Goal: Transaction & Acquisition: Purchase product/service

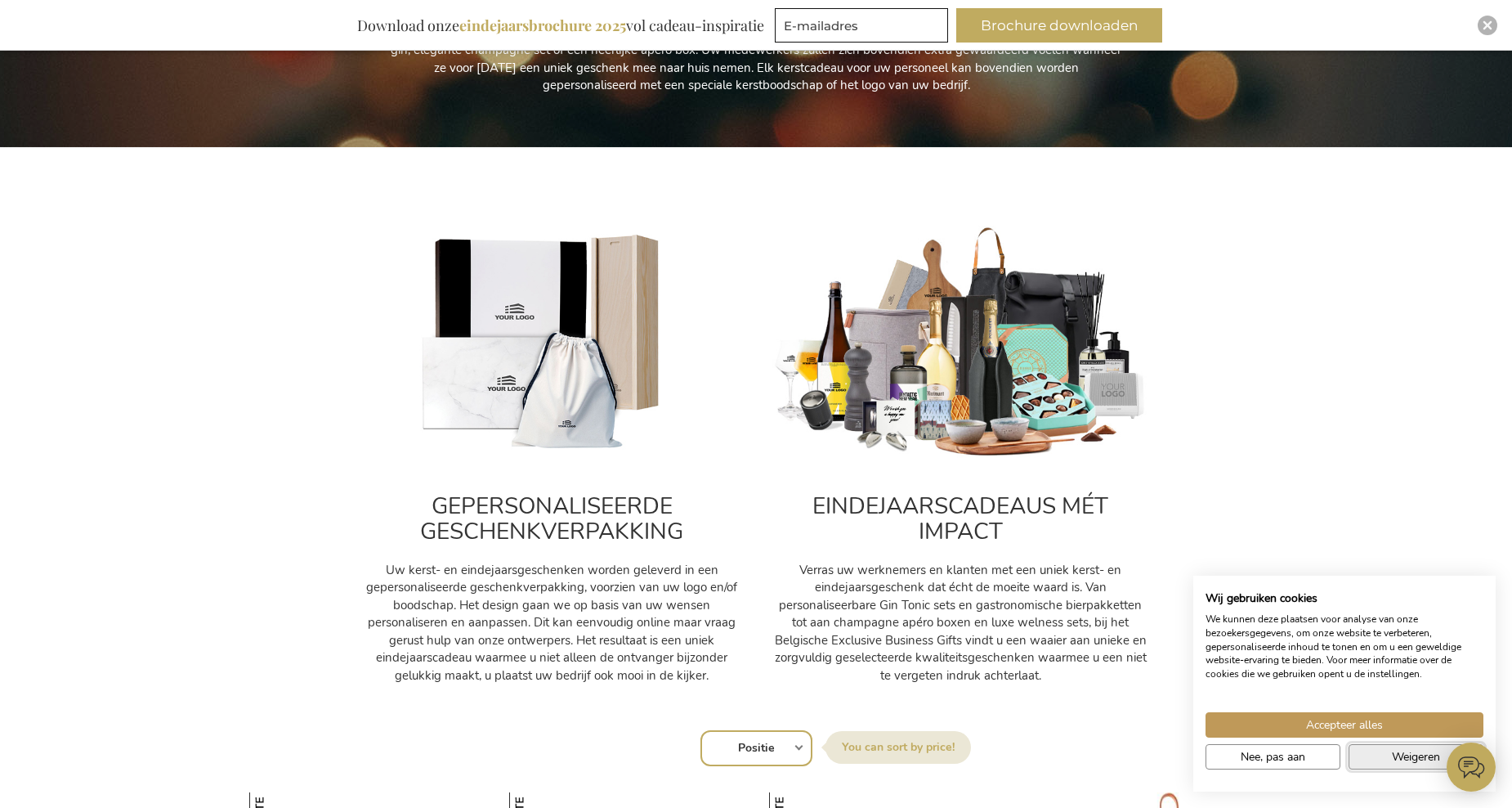
click at [1399, 751] on span "Weigeren" at bounding box center [1416, 756] width 48 height 17
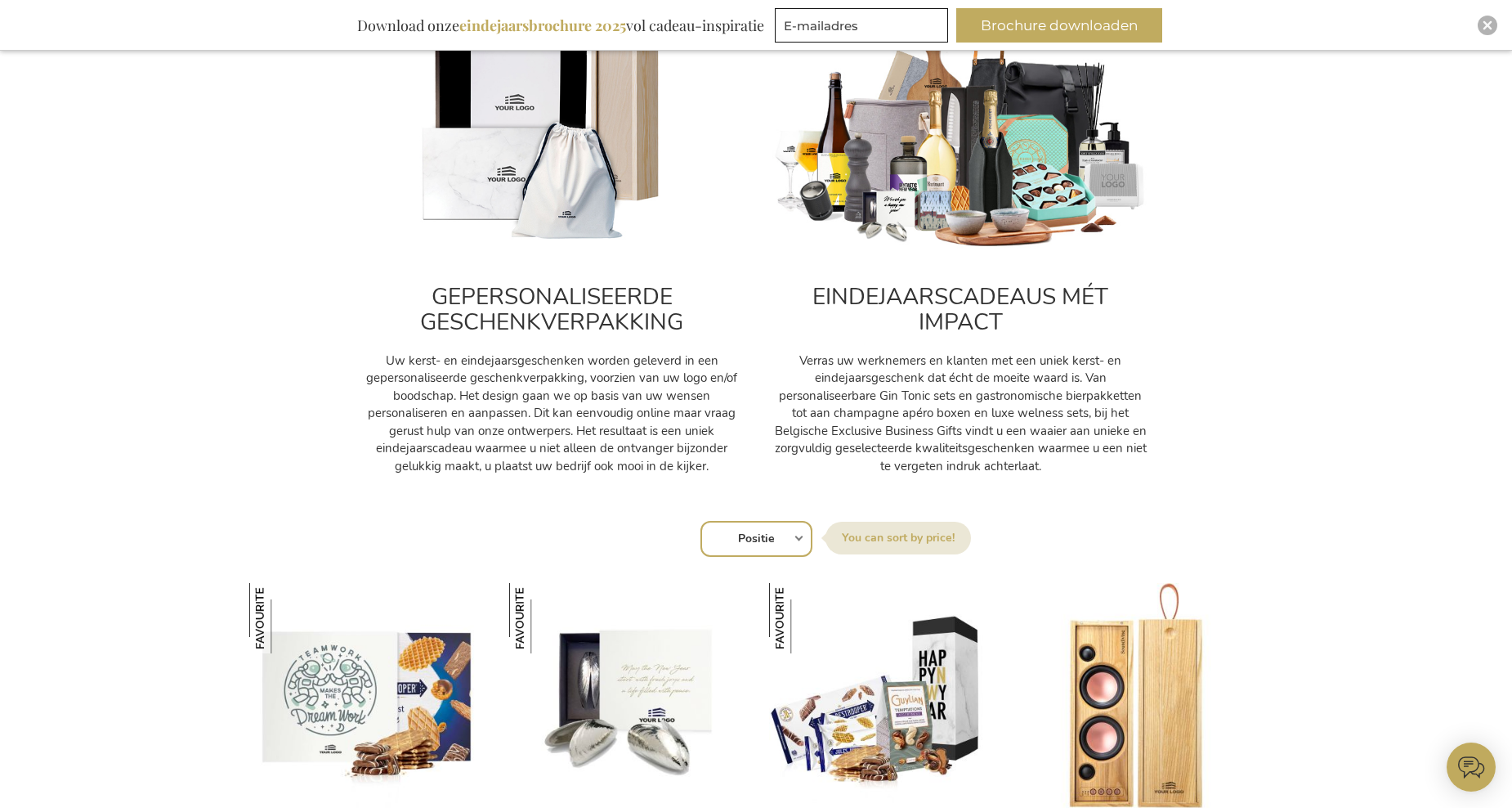
scroll to position [654, 0]
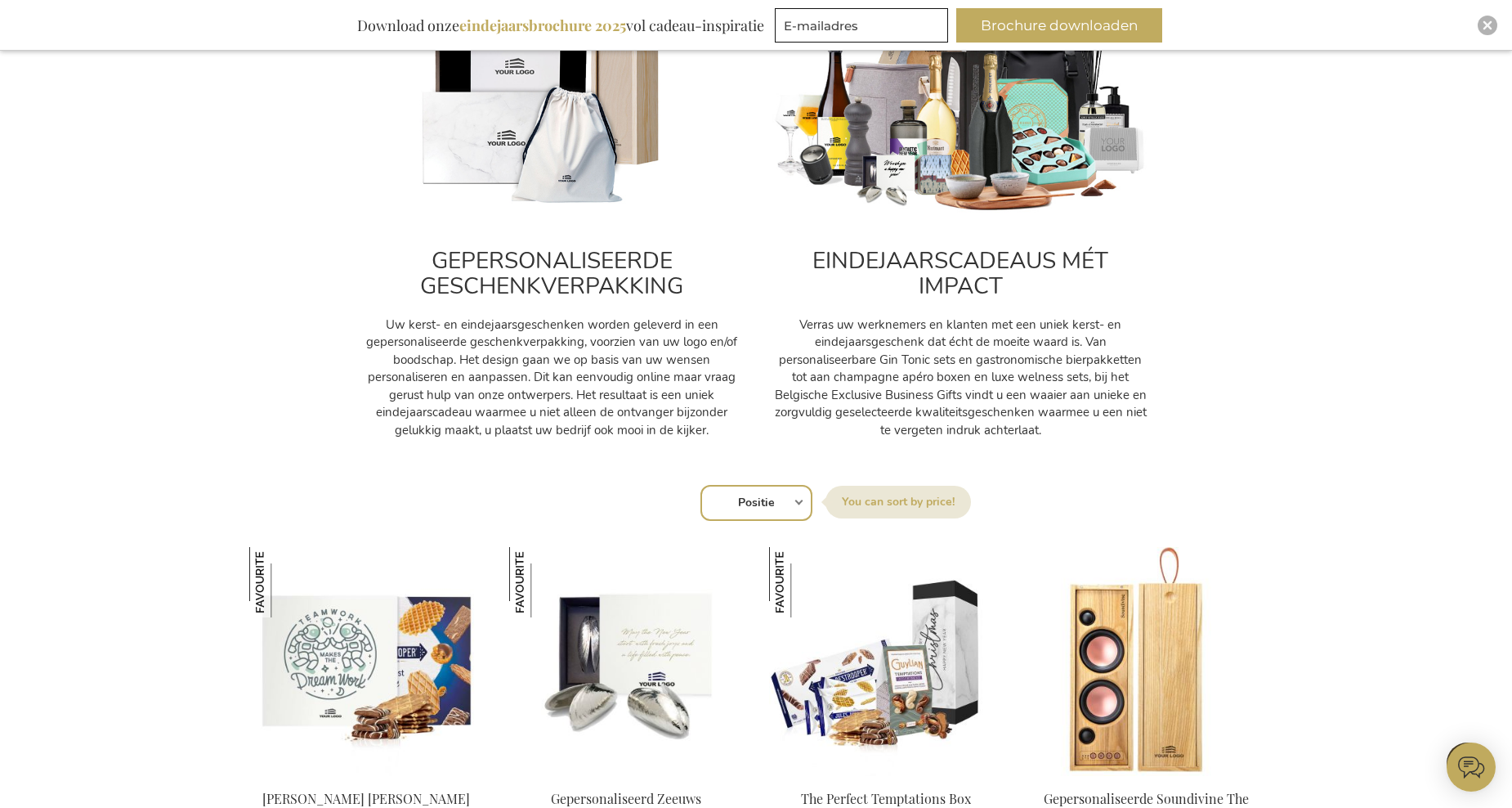
click at [795, 500] on select "Positie Best Sellers Meest bekeken Nieuw Biggest Saving Price: low to high Pric…" at bounding box center [756, 503] width 112 height 36
select select "price_asc"
click at [701, 485] on select "Positie Best Sellers Meest bekeken Nieuw Biggest Saving Price: low to high Pric…" at bounding box center [756, 503] width 112 height 36
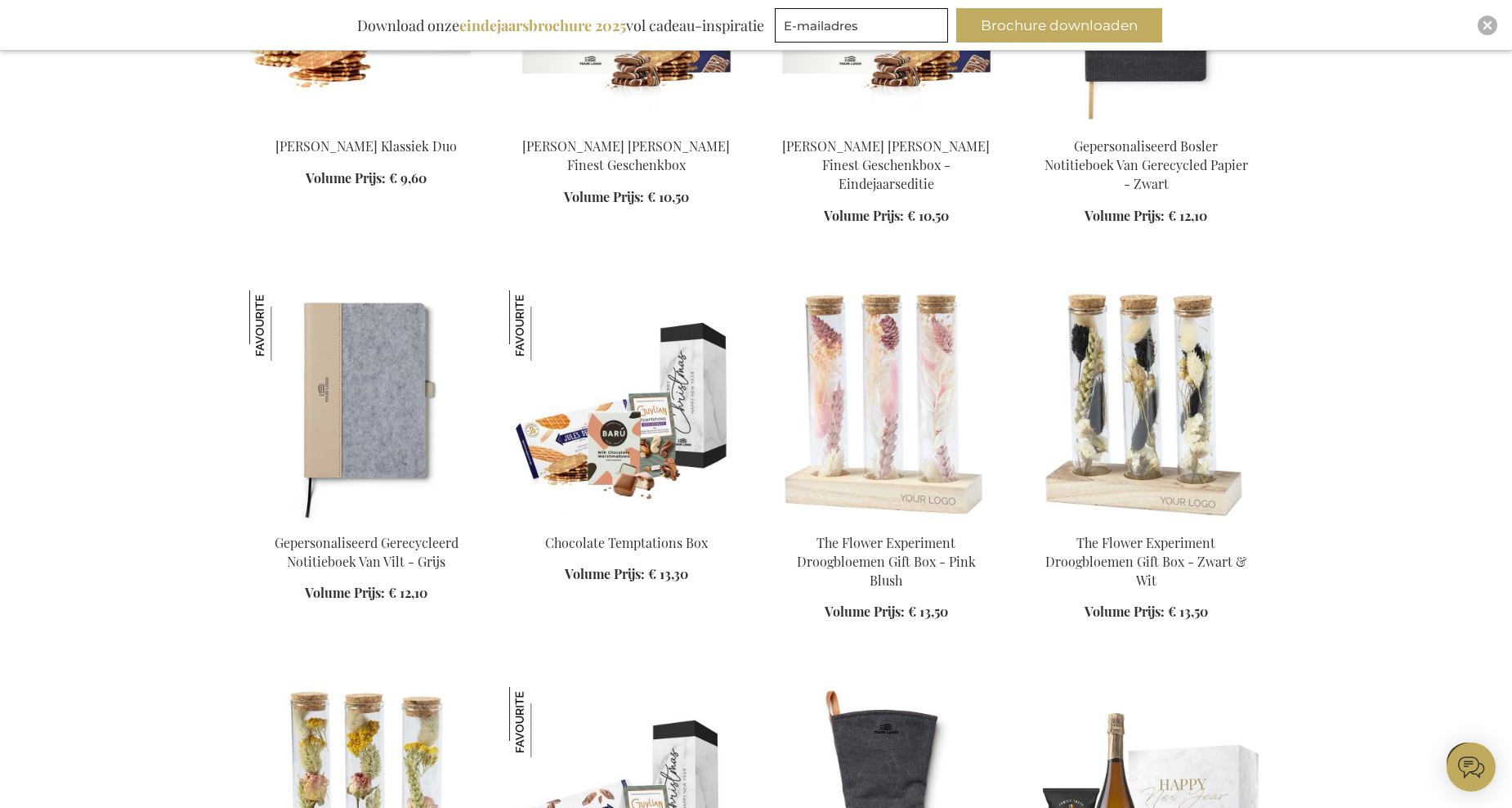
scroll to position [2125, 0]
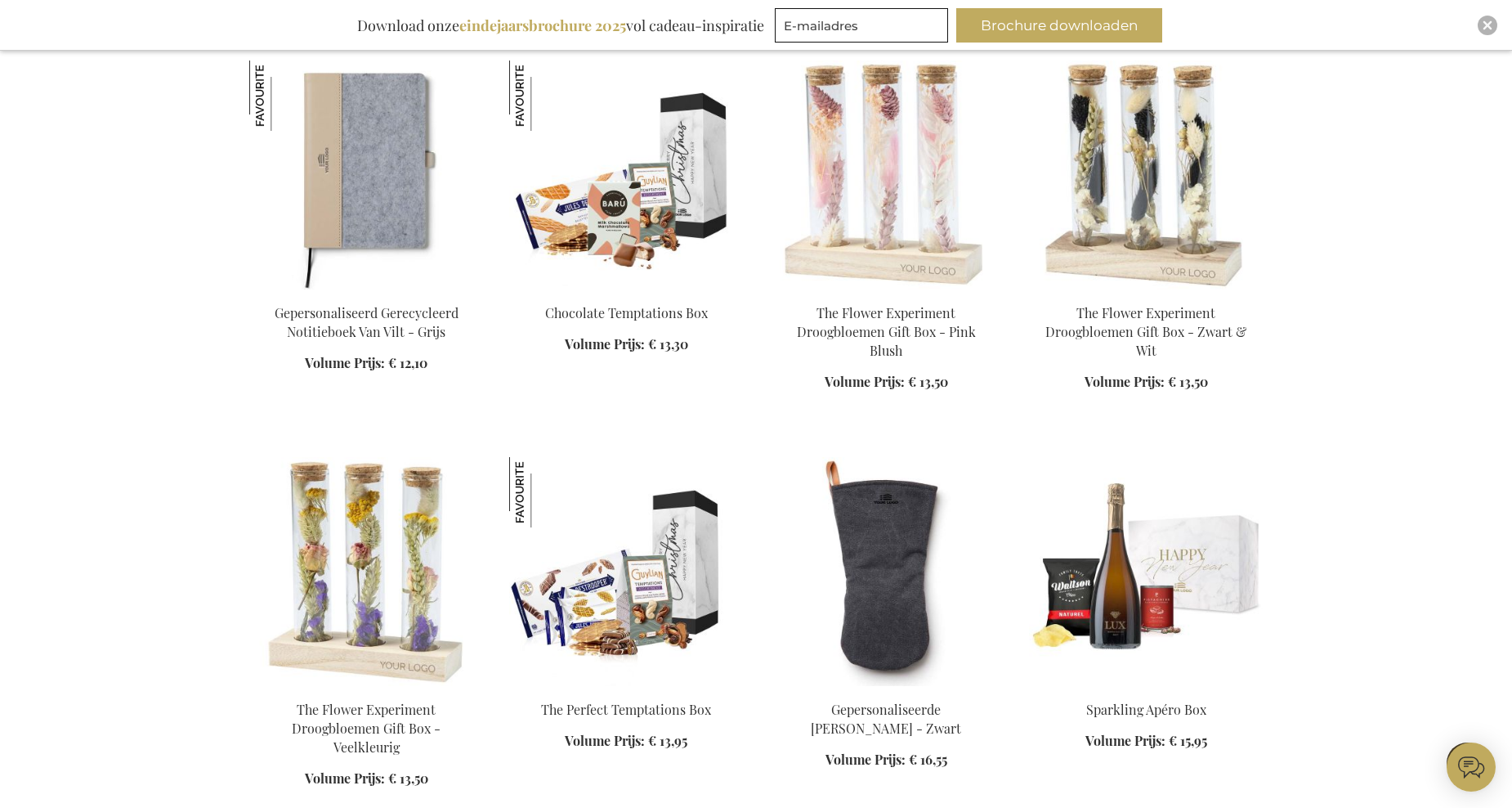
scroll to position [2452, 0]
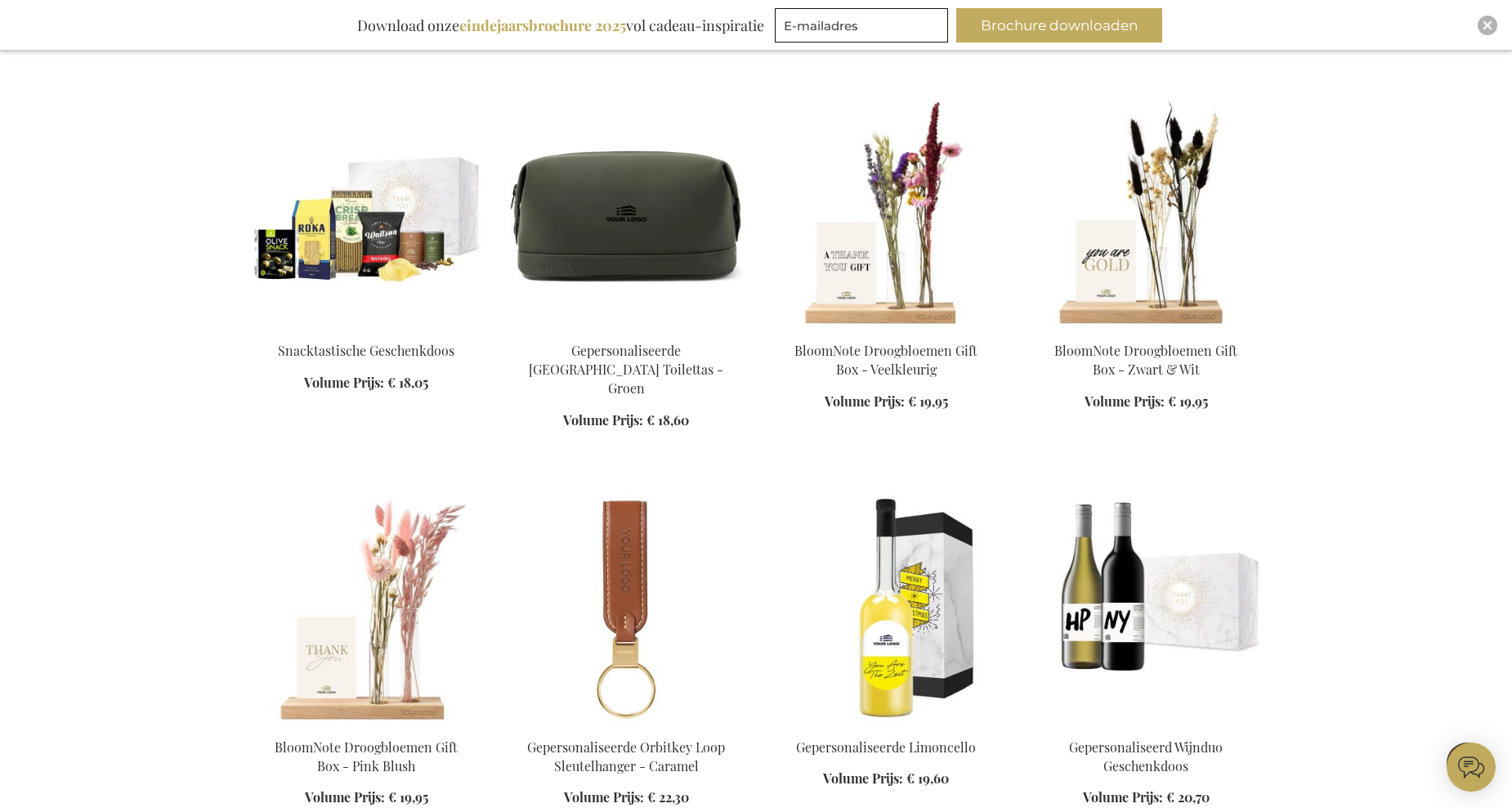
scroll to position [4250, 0]
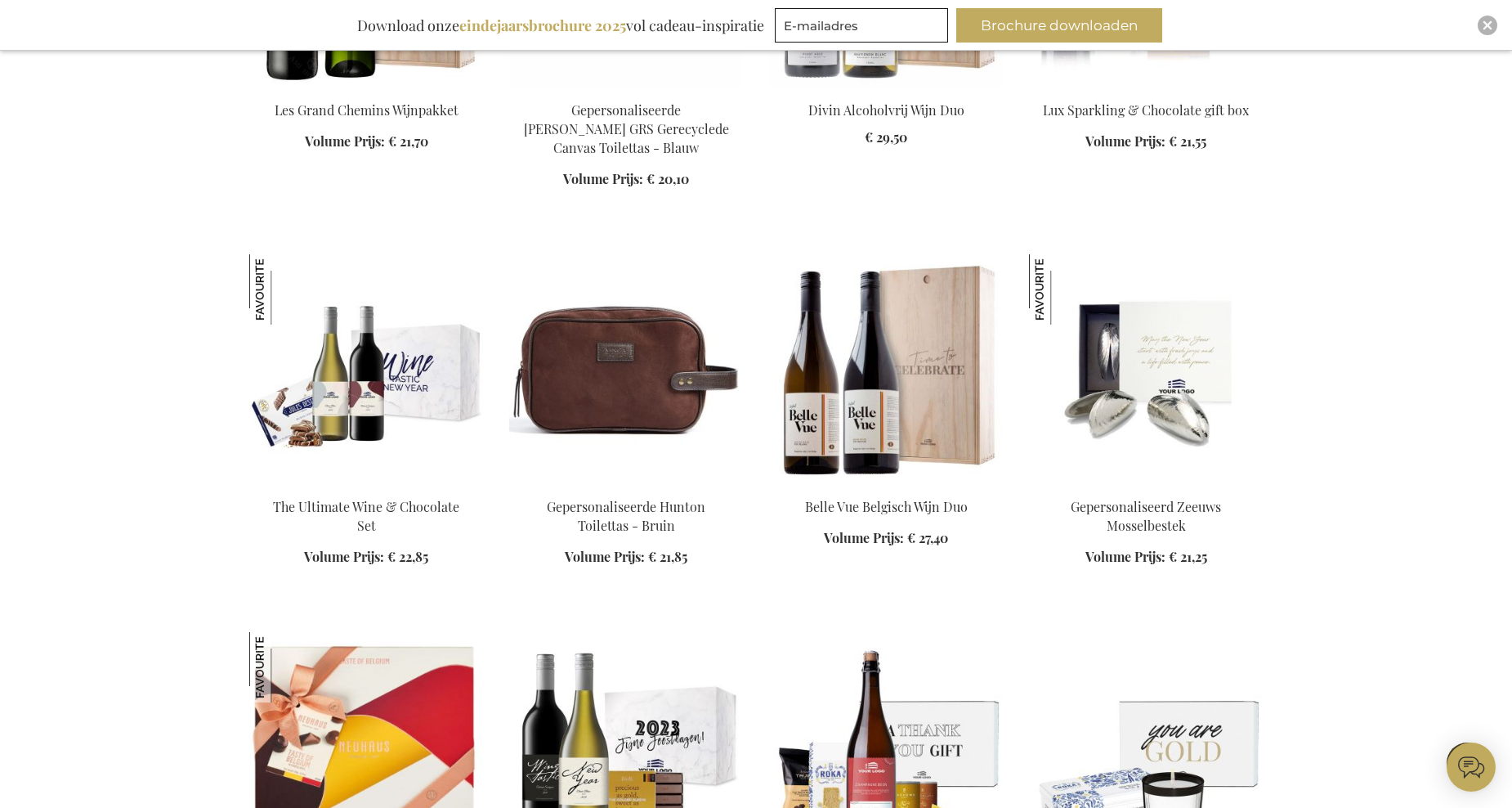
scroll to position [5231, 0]
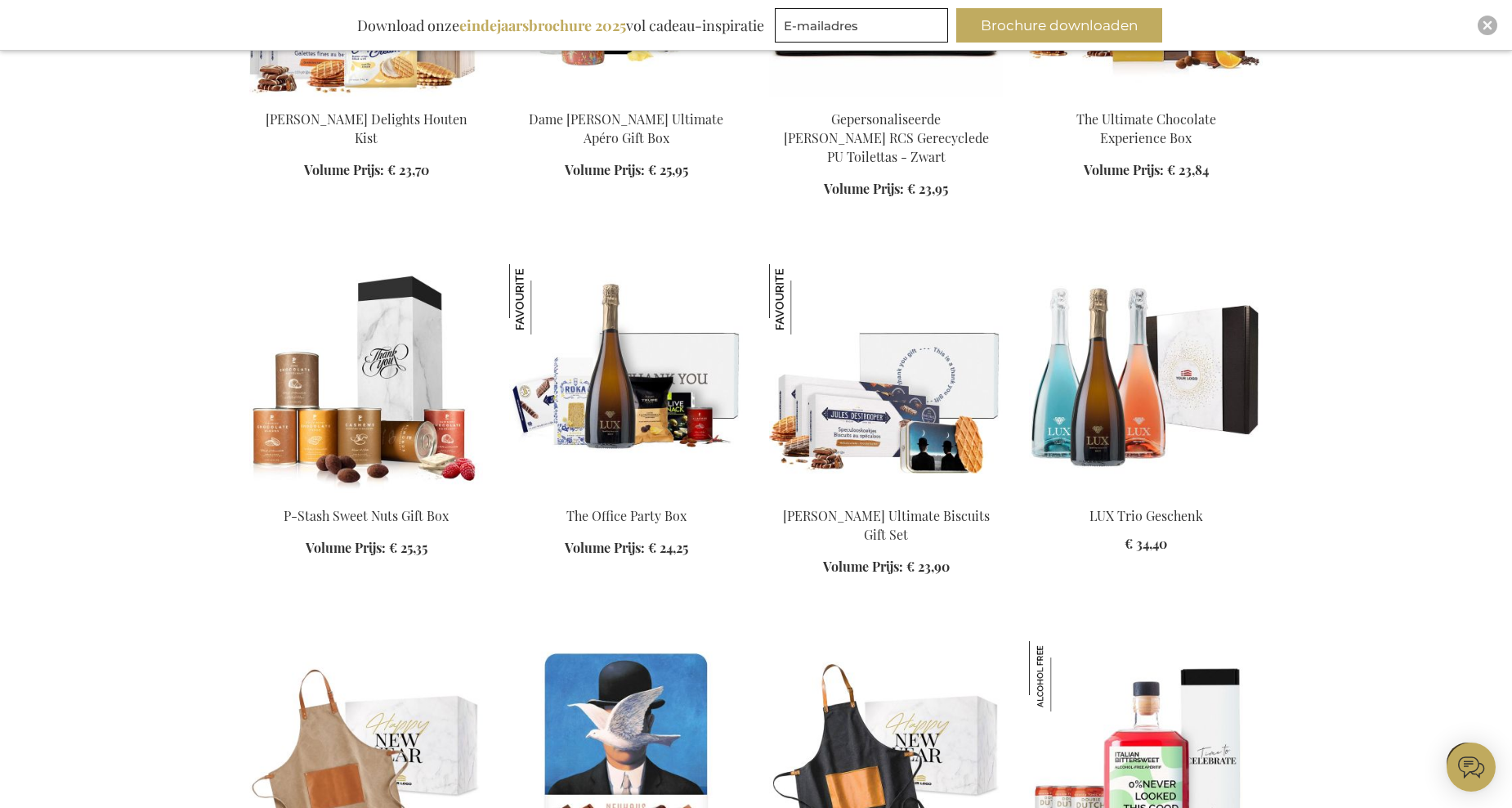
scroll to position [6539, 0]
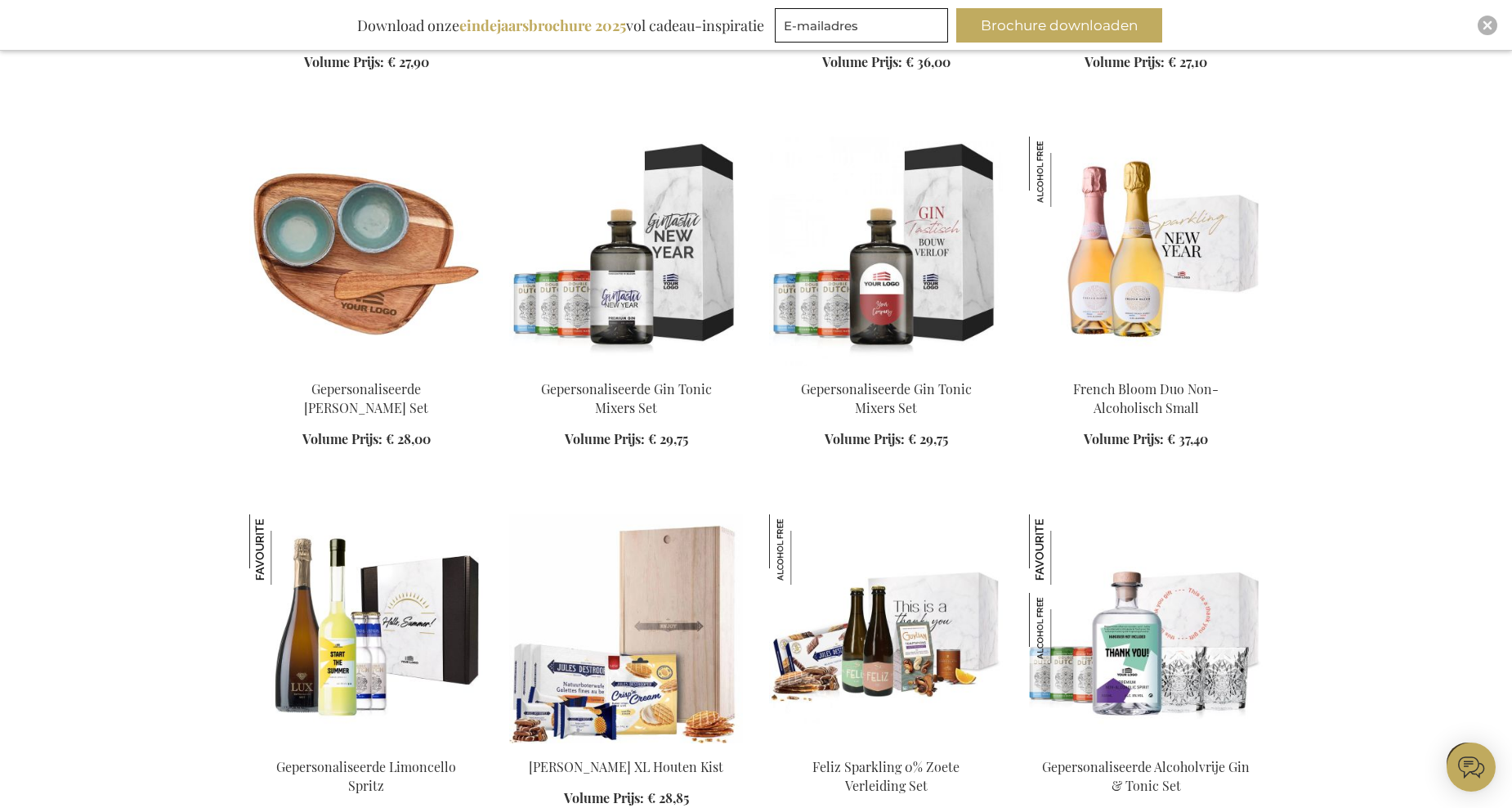
scroll to position [9155, 0]
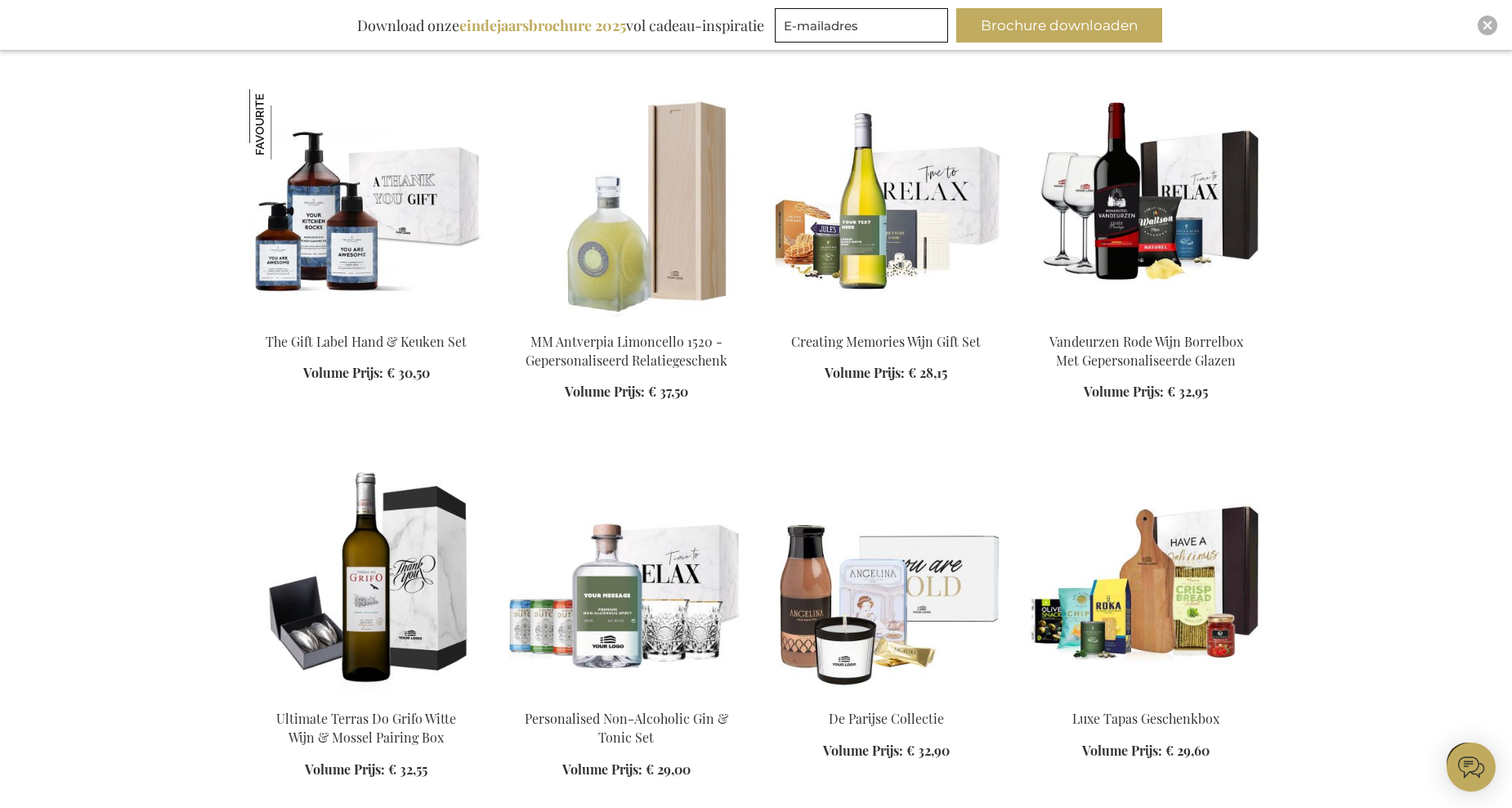
scroll to position [9972, 0]
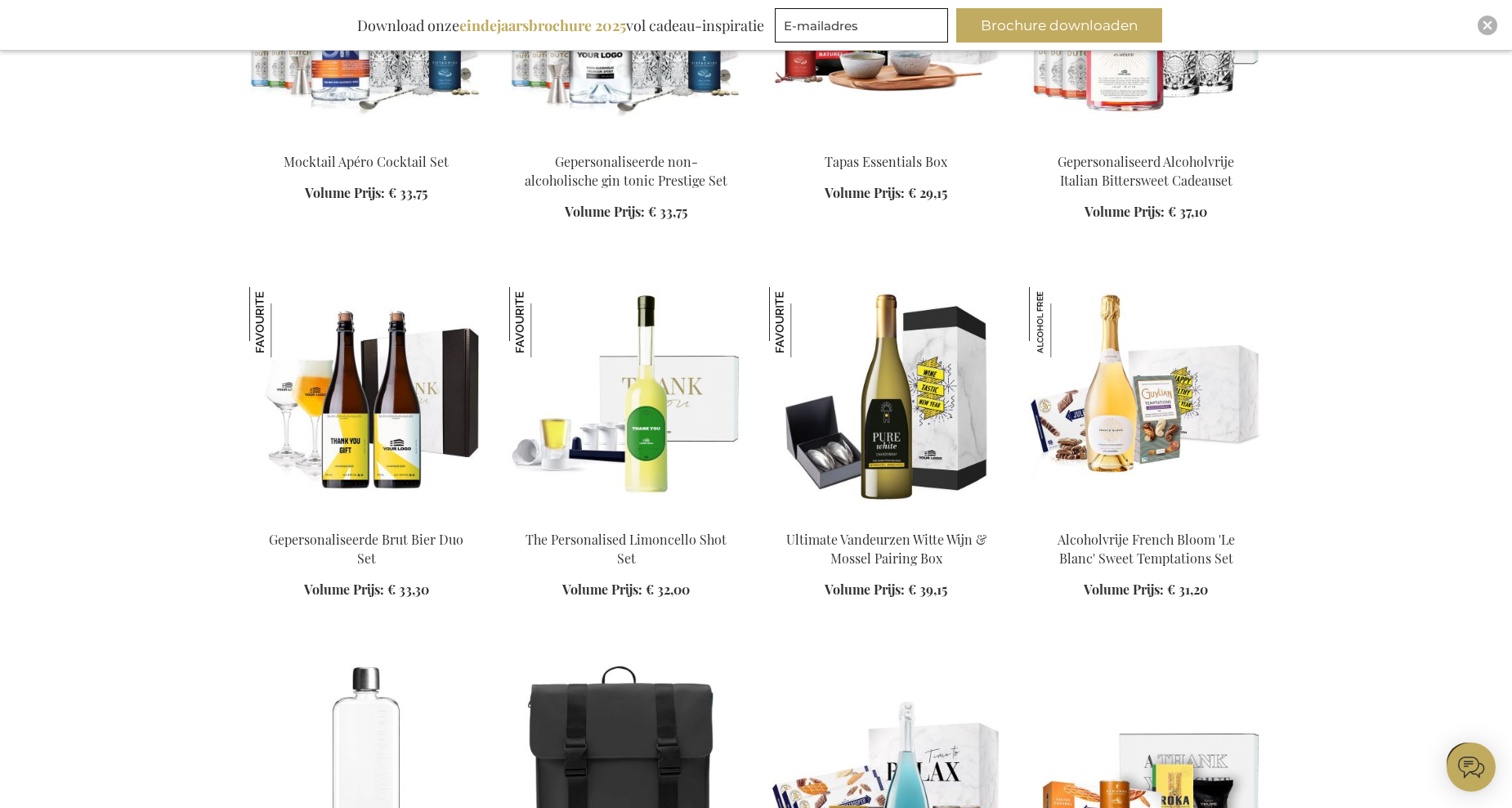
scroll to position [12260, 0]
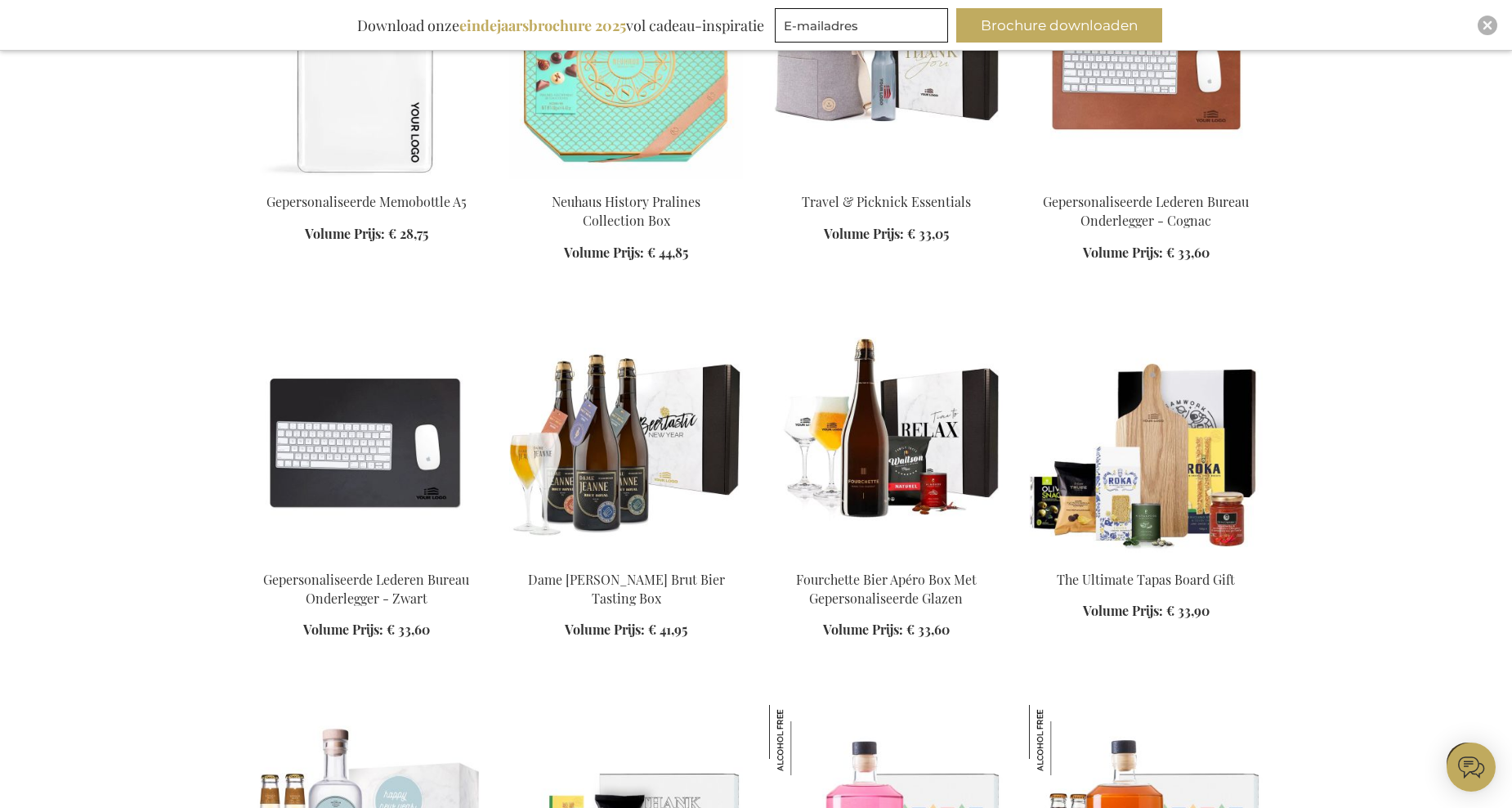
scroll to position [13731, 0]
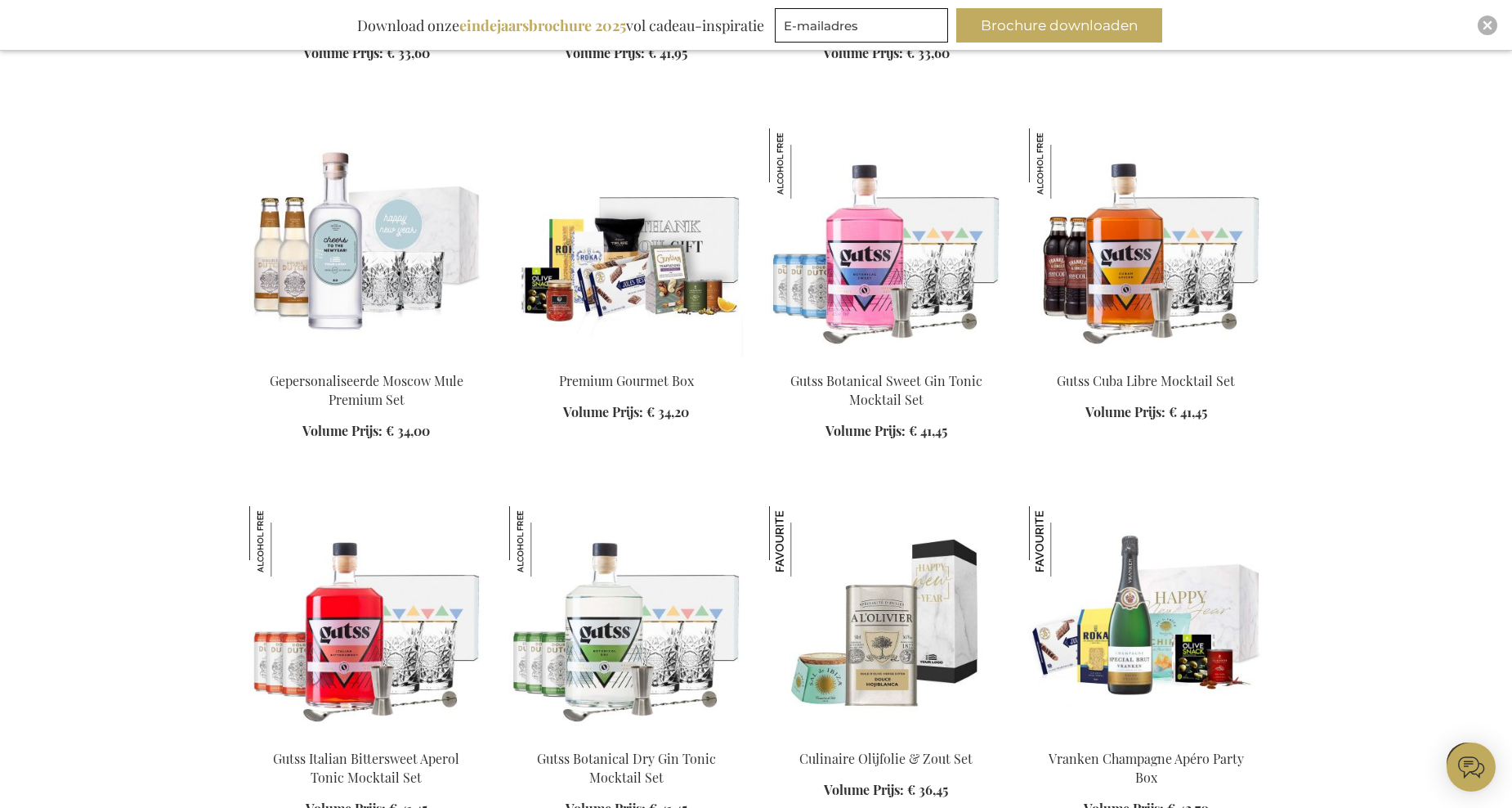
scroll to position [14222, 0]
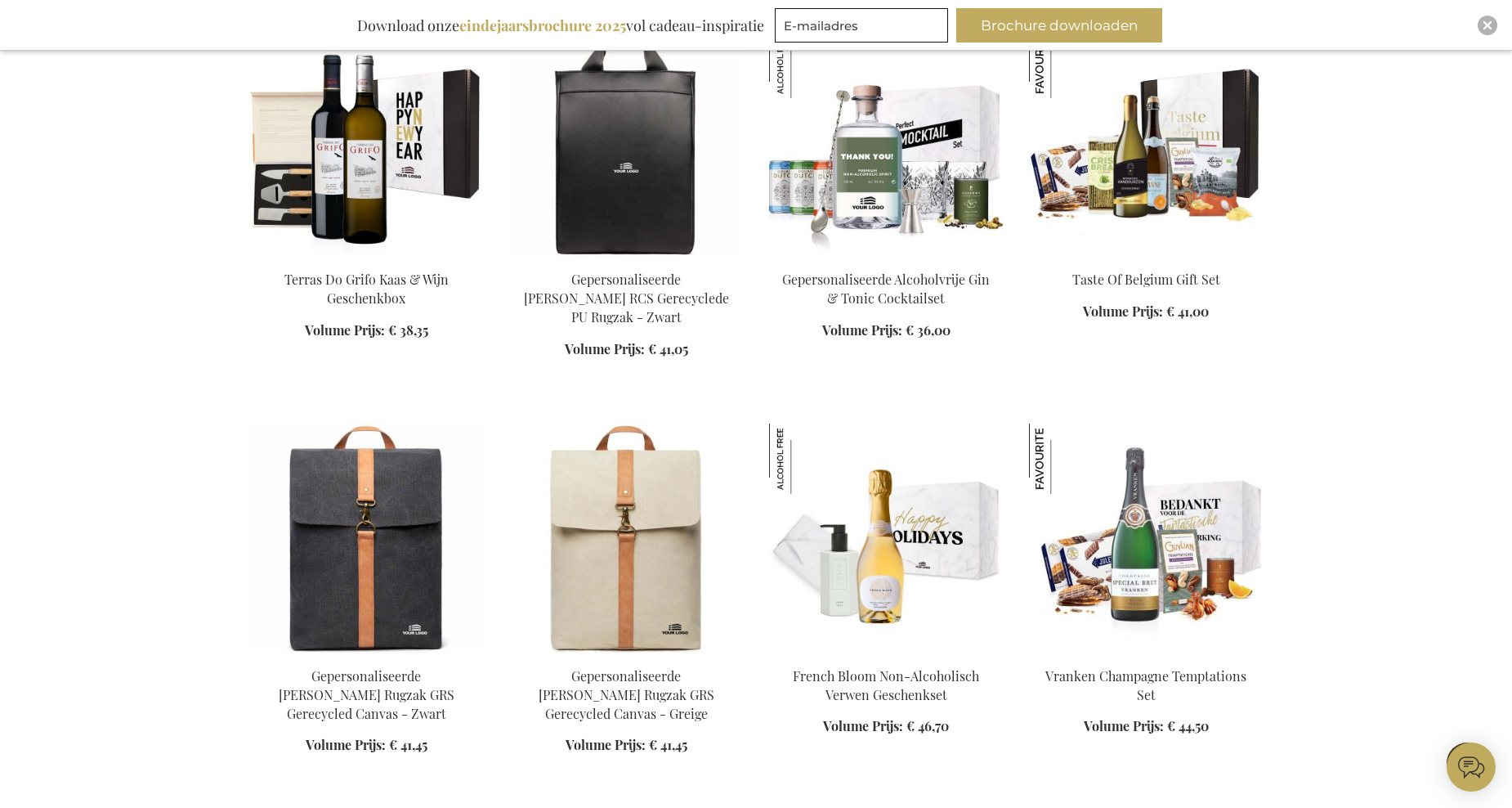
scroll to position [16265, 0]
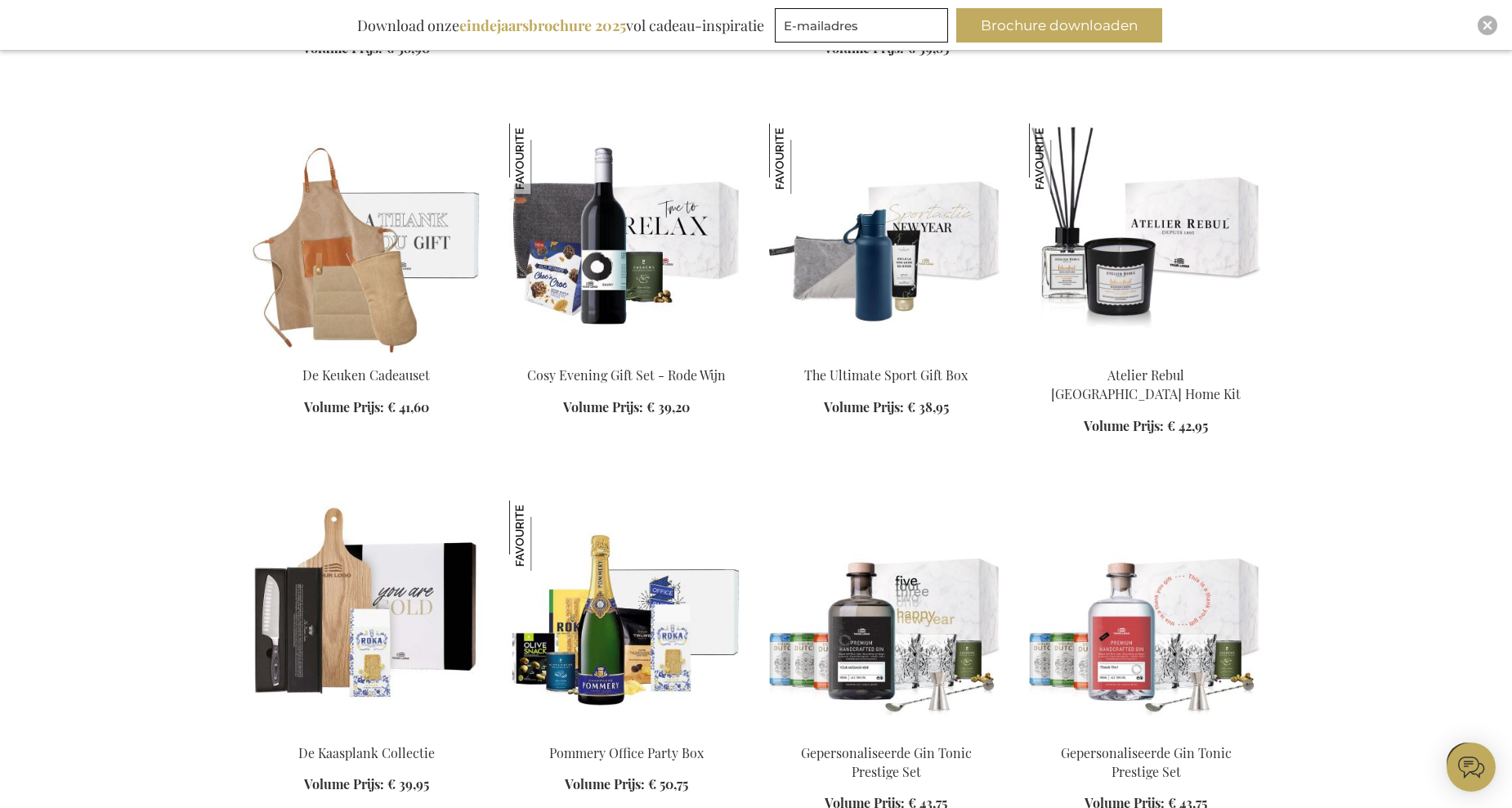
scroll to position [18227, 0]
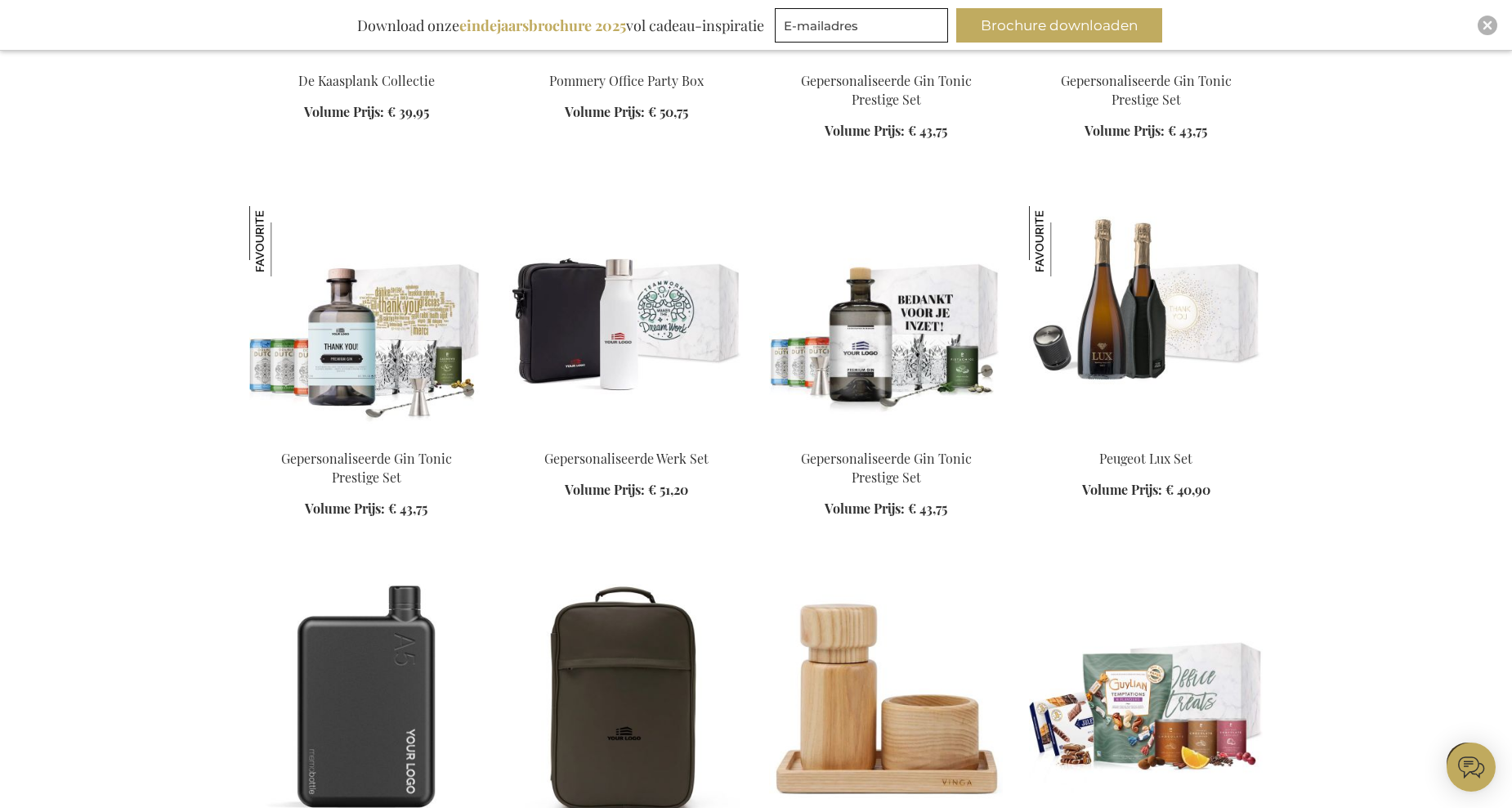
scroll to position [18636, 0]
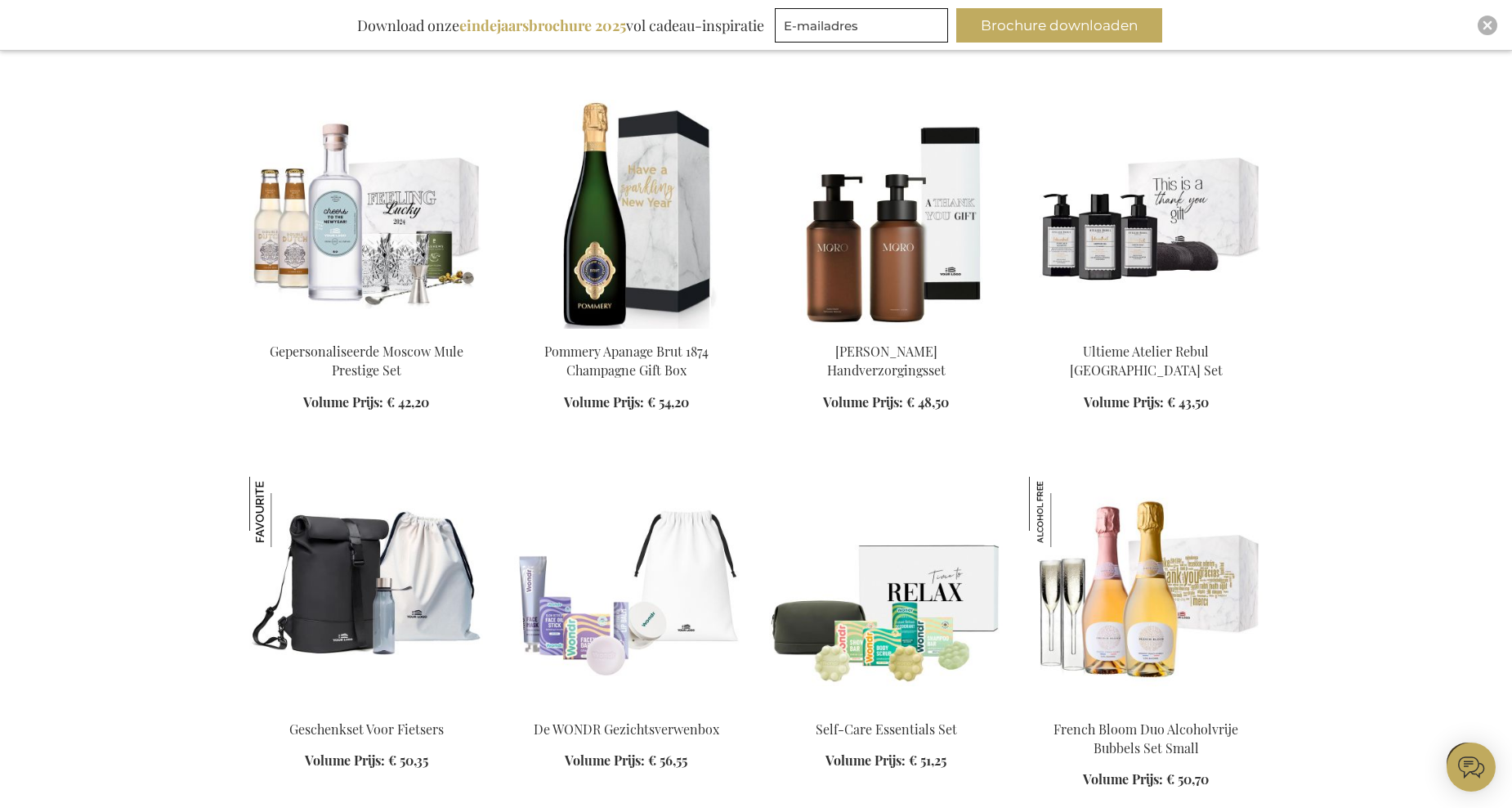
scroll to position [20189, 0]
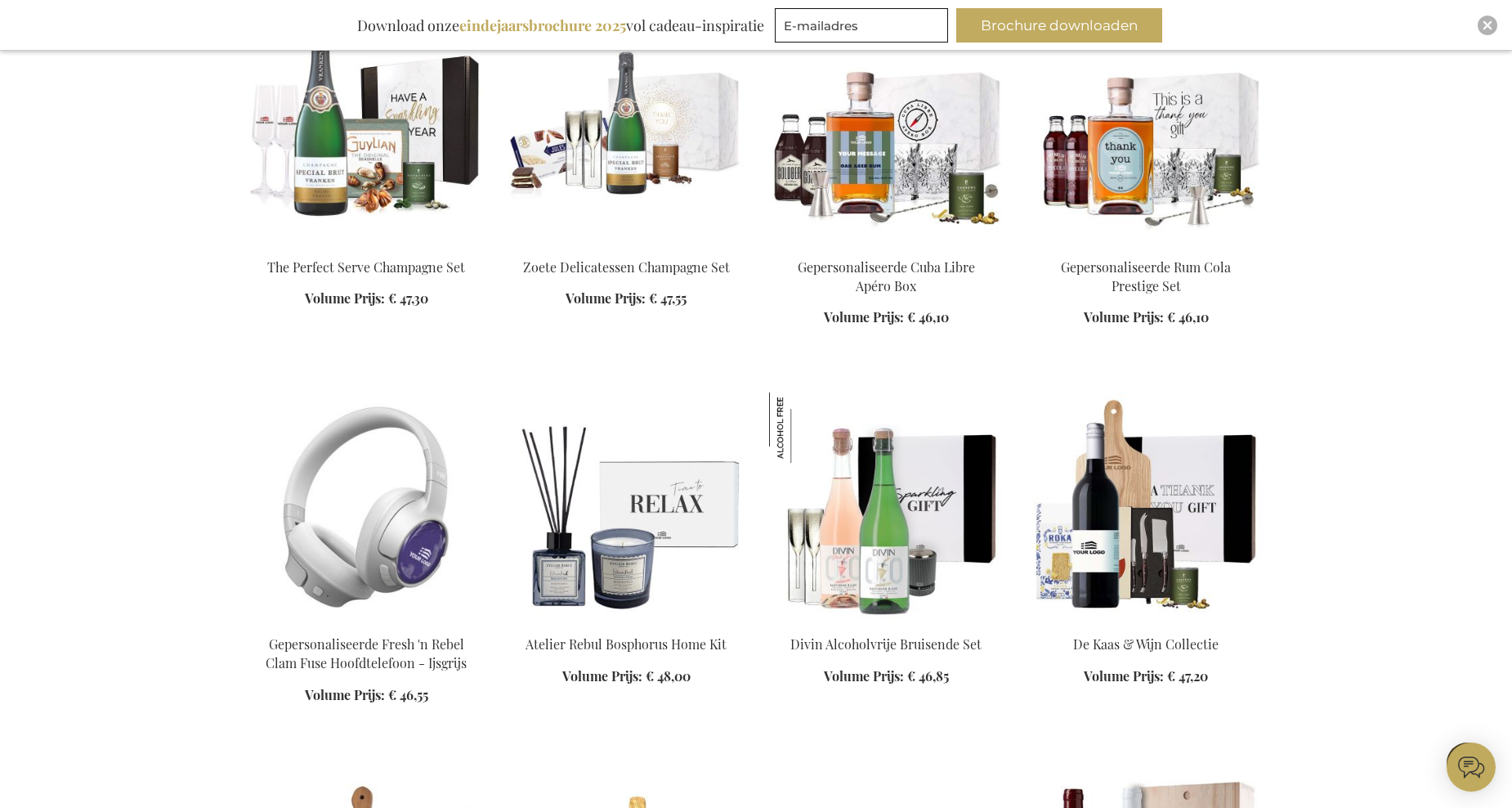
scroll to position [21660, 0]
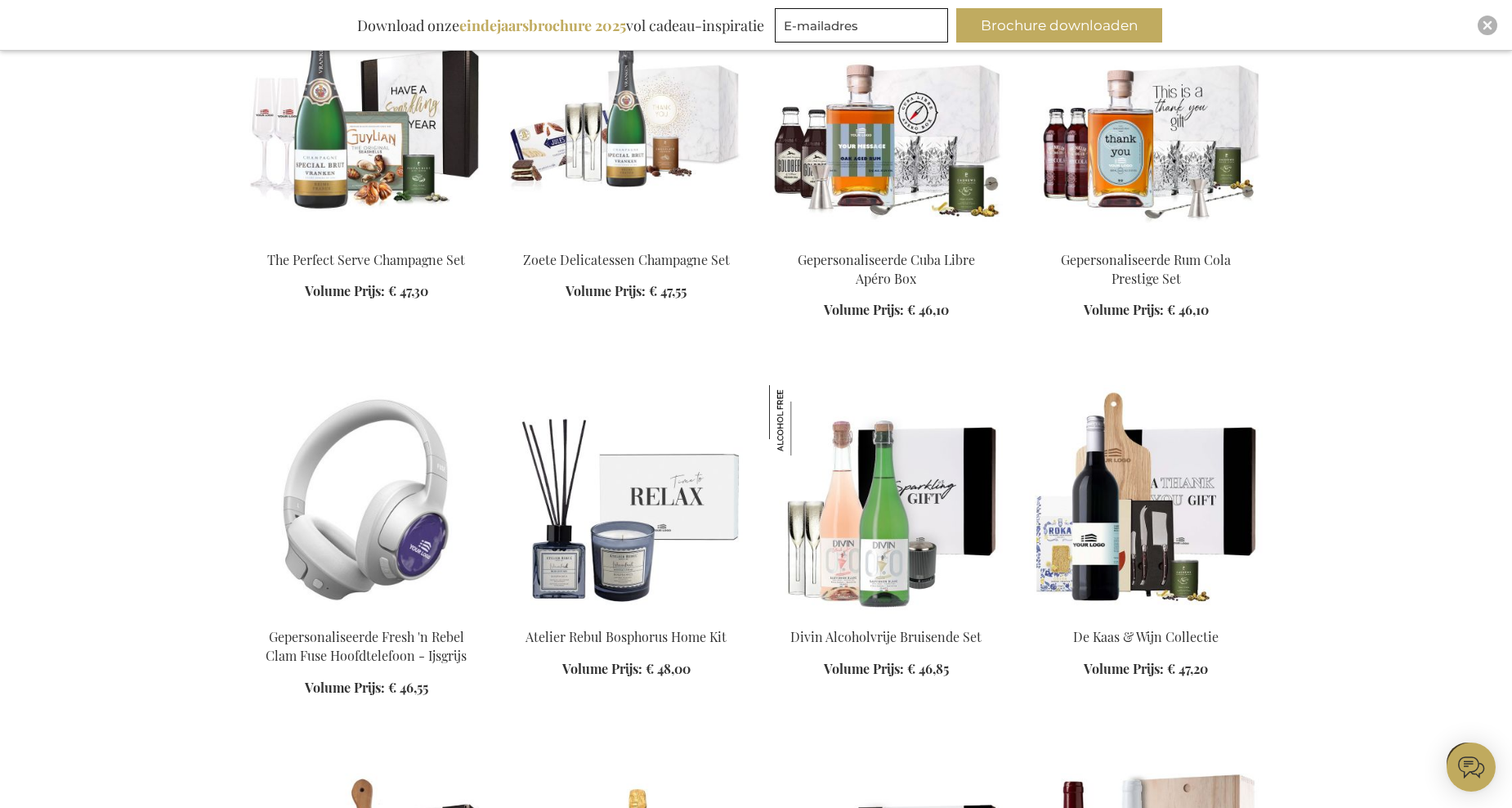
scroll to position [21251, 0]
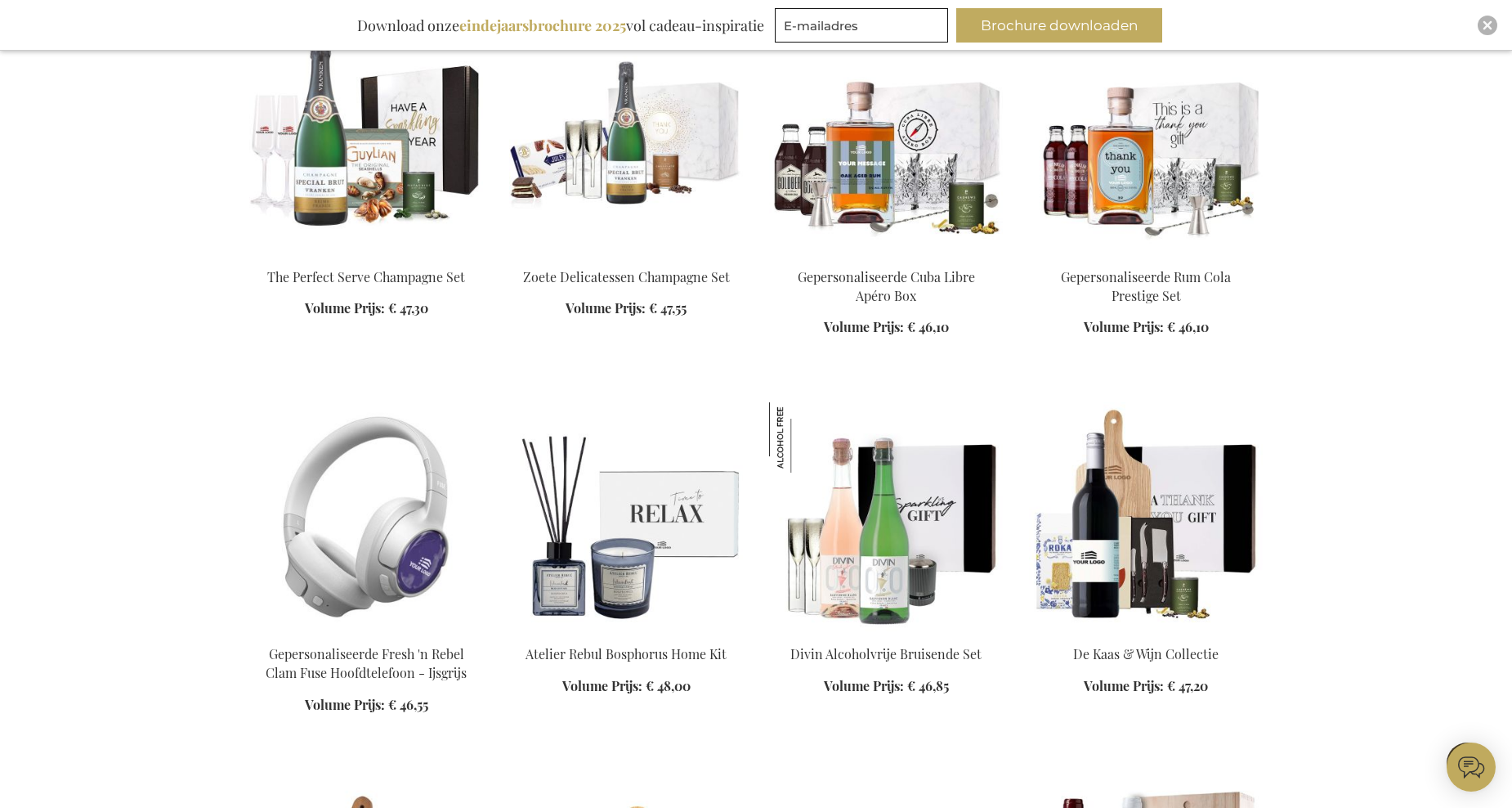
scroll to position [21251, 0]
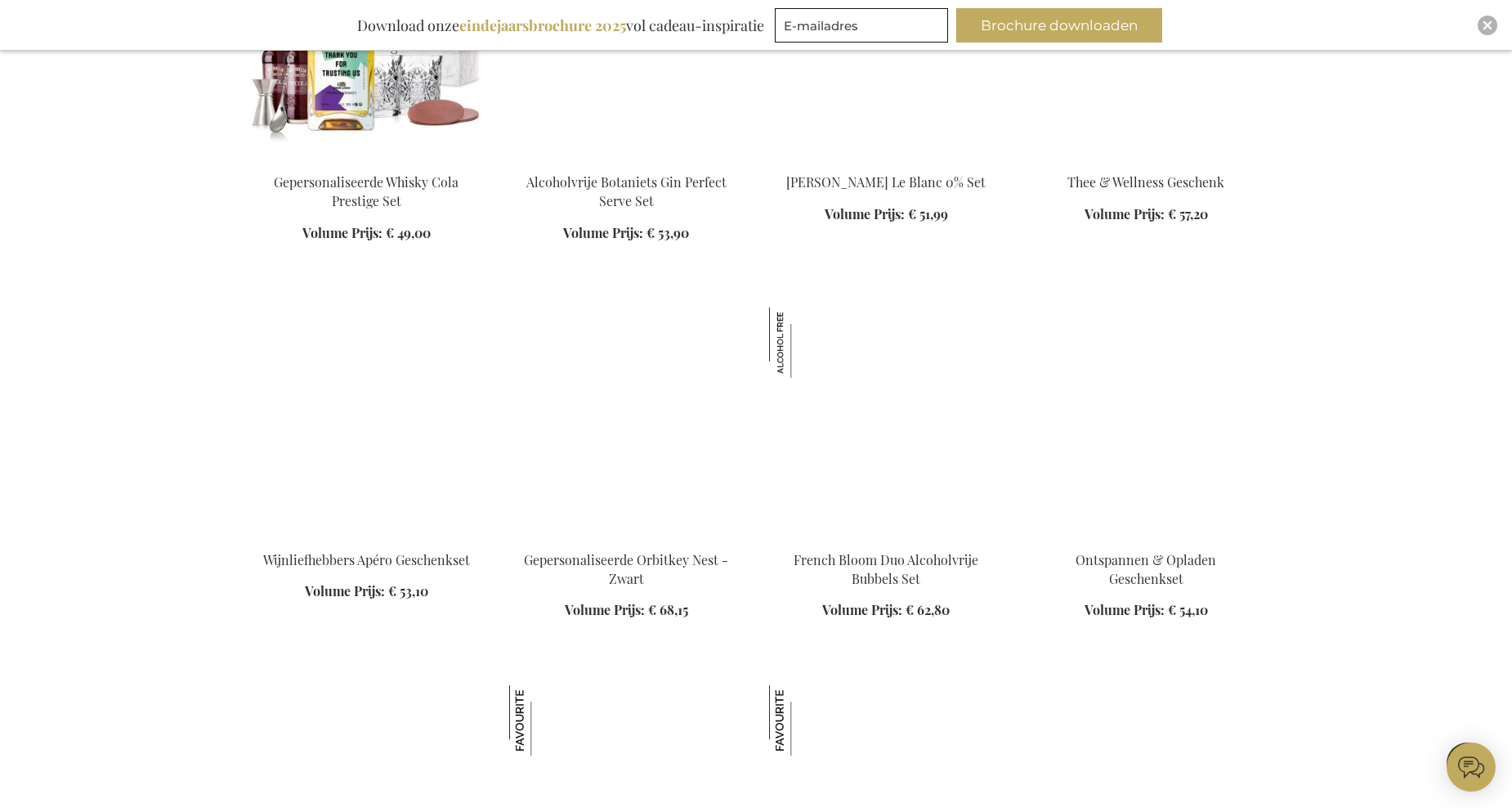
scroll to position [22559, 0]
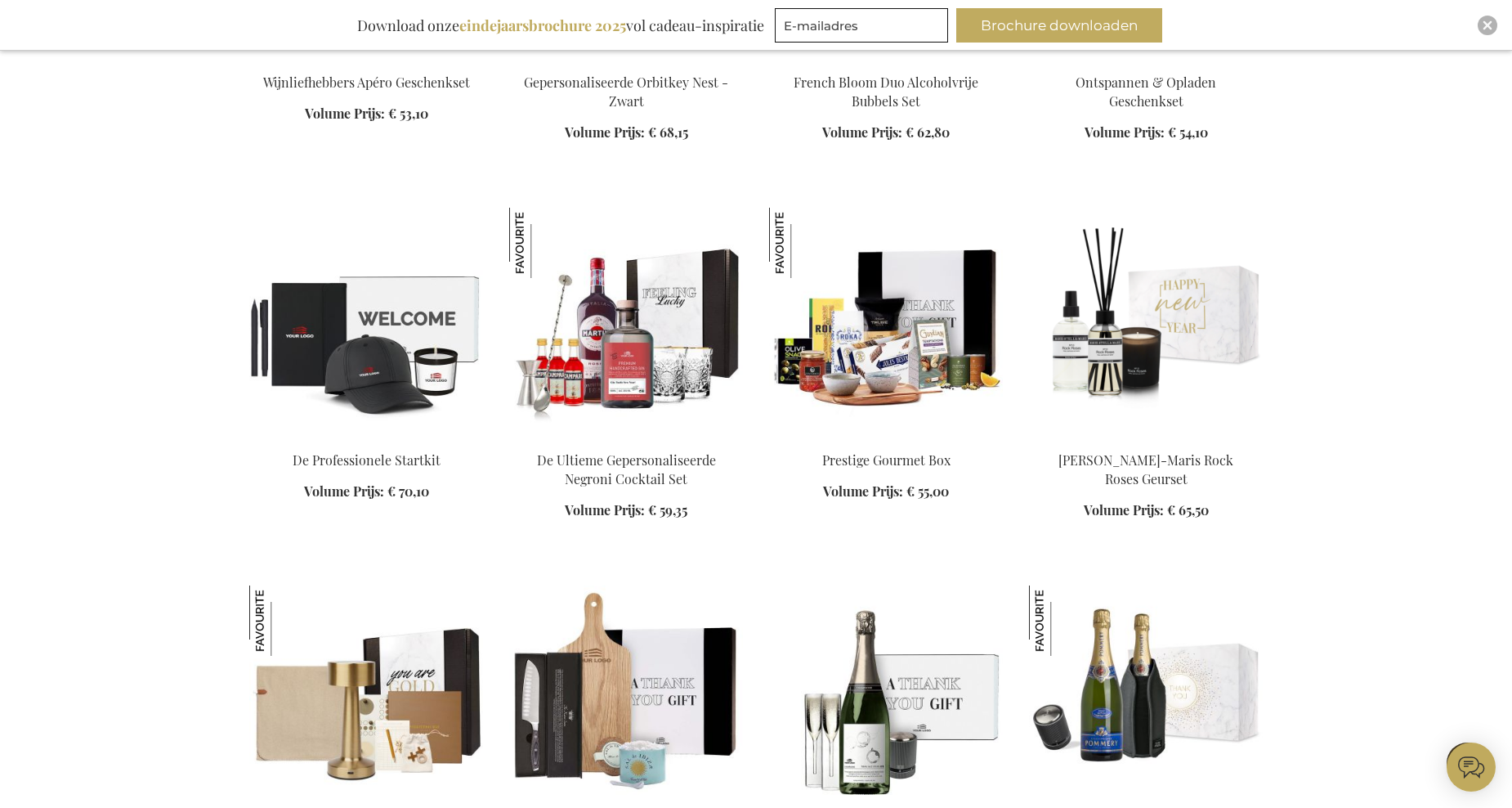
scroll to position [23295, 0]
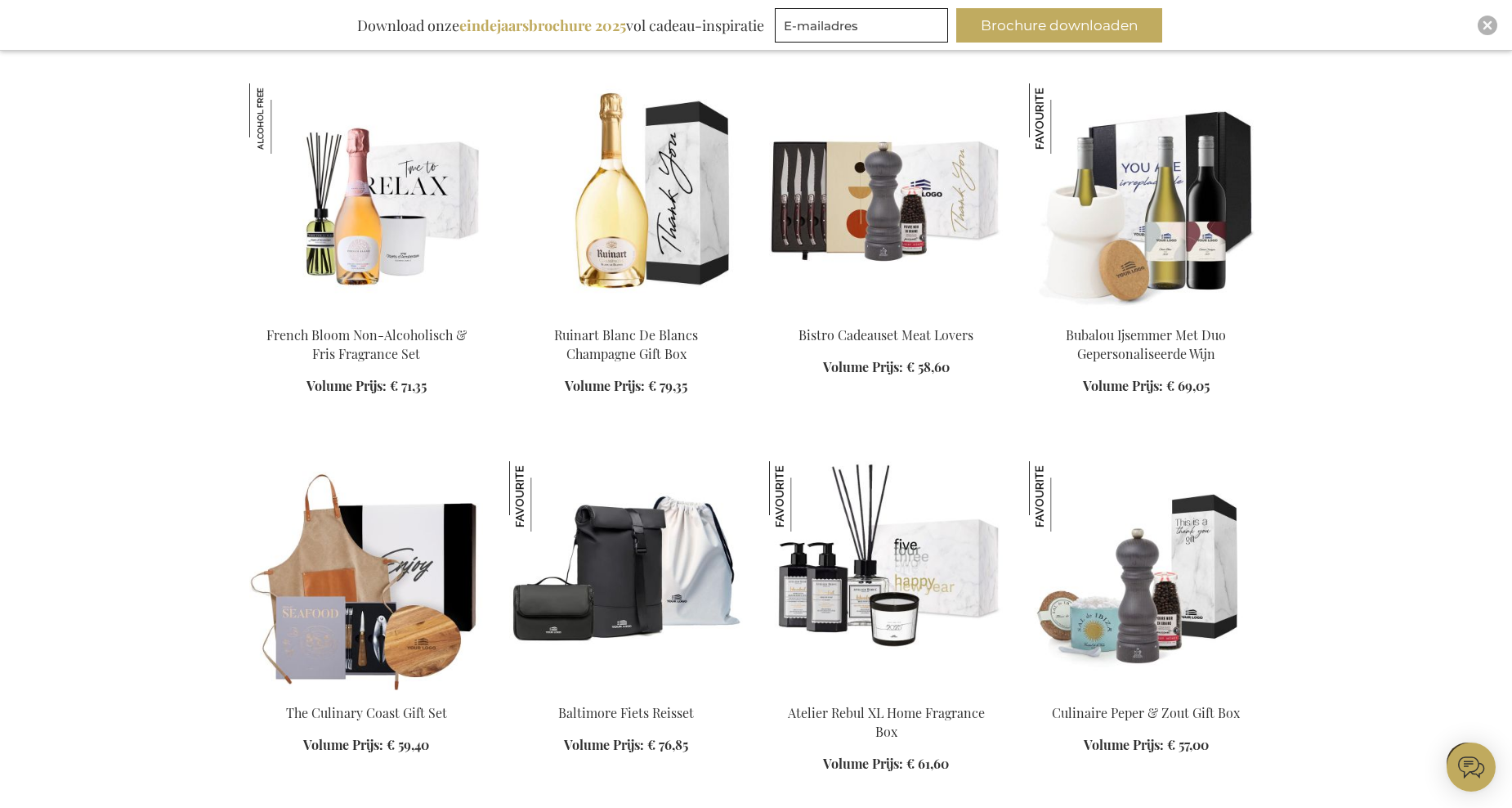
scroll to position [24357, 0]
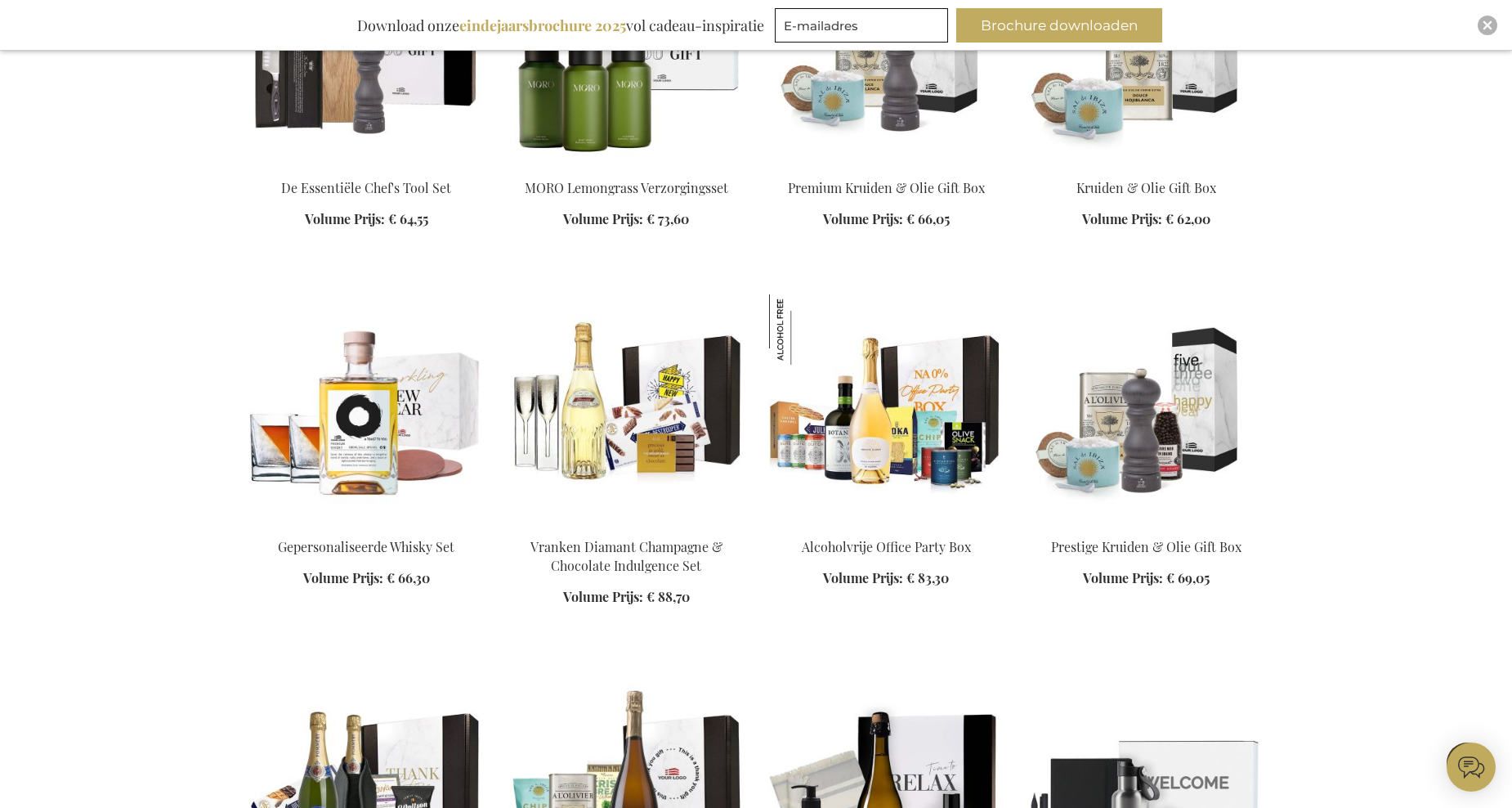
scroll to position [25747, 0]
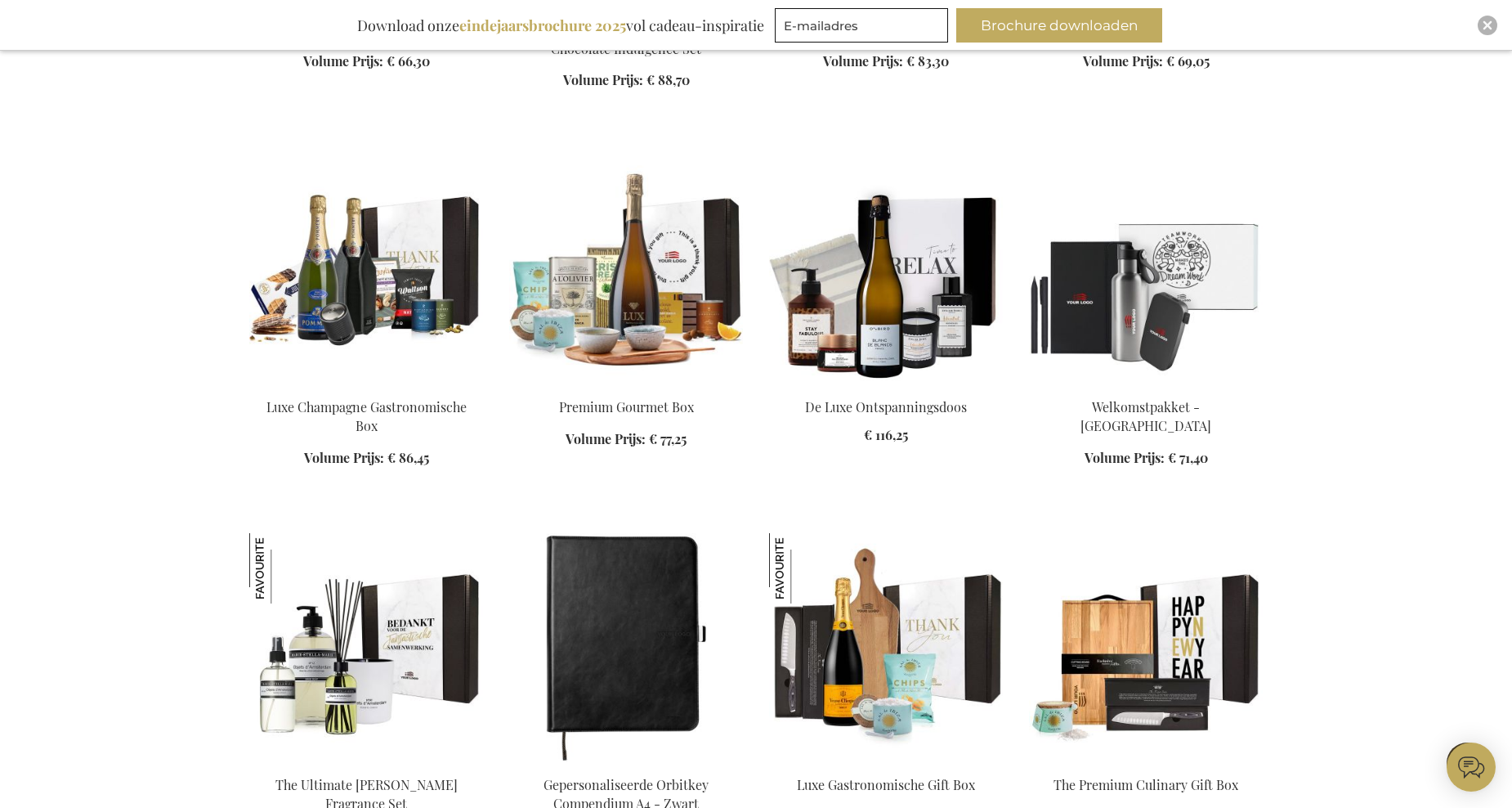
scroll to position [26074, 0]
